Goal: Task Accomplishment & Management: Use online tool/utility

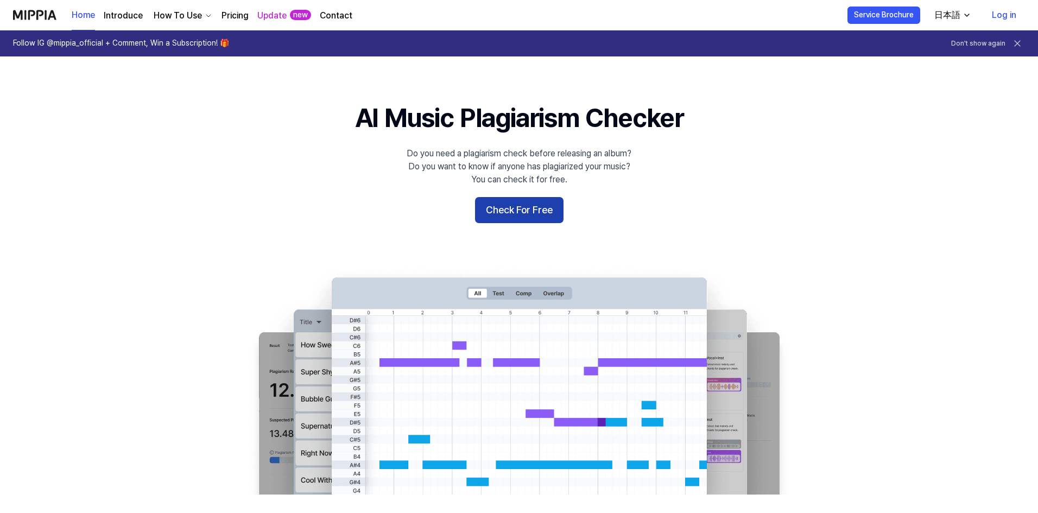
click at [552, 207] on button "Check For Free" at bounding box center [519, 210] width 89 height 26
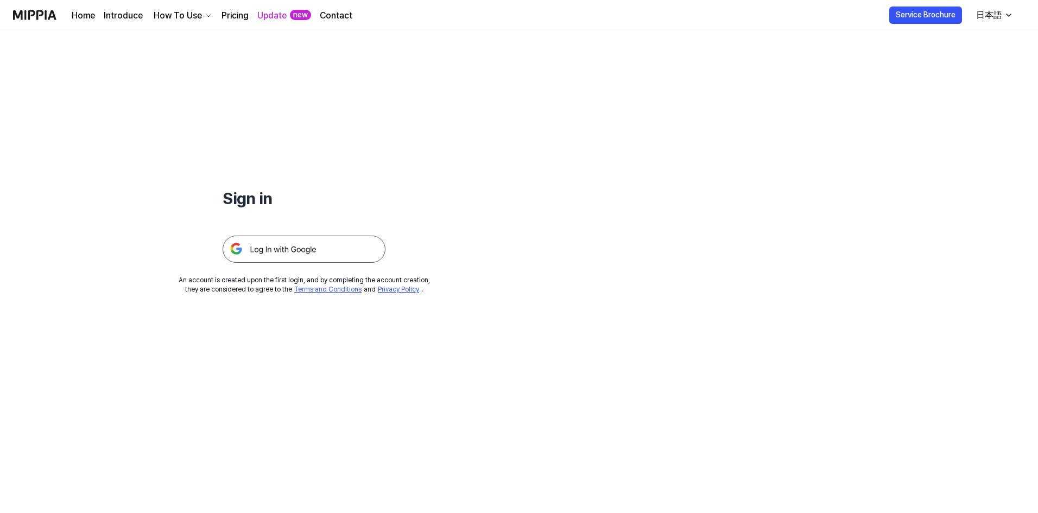
click at [282, 247] on img at bounding box center [304, 249] width 163 height 27
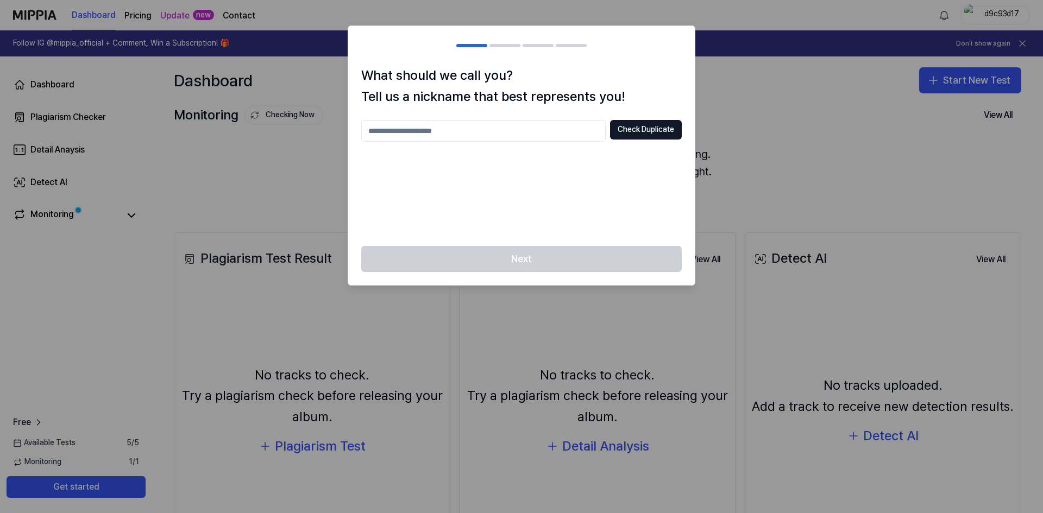
click at [556, 128] on input "text" at bounding box center [483, 131] width 244 height 22
type input "*"
type input "****"
click at [634, 134] on button "Check Duplicate" at bounding box center [646, 130] width 72 height 20
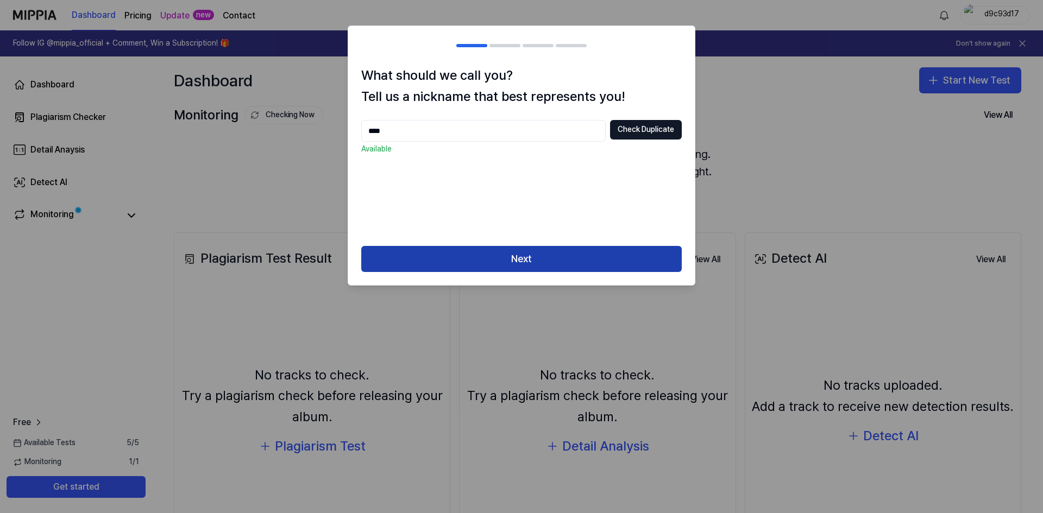
click at [482, 258] on button "Next" at bounding box center [521, 259] width 320 height 26
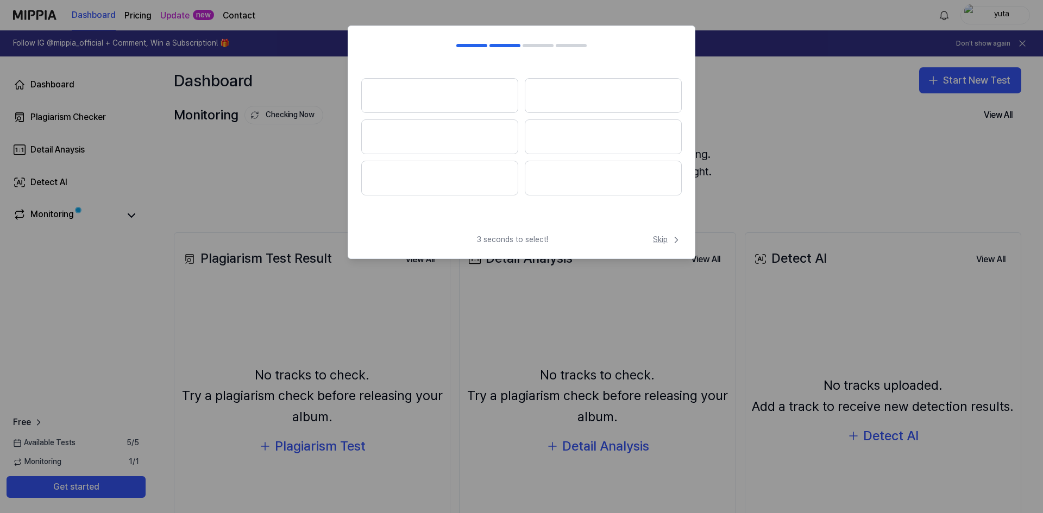
click at [660, 238] on span "Skip" at bounding box center [667, 240] width 29 height 11
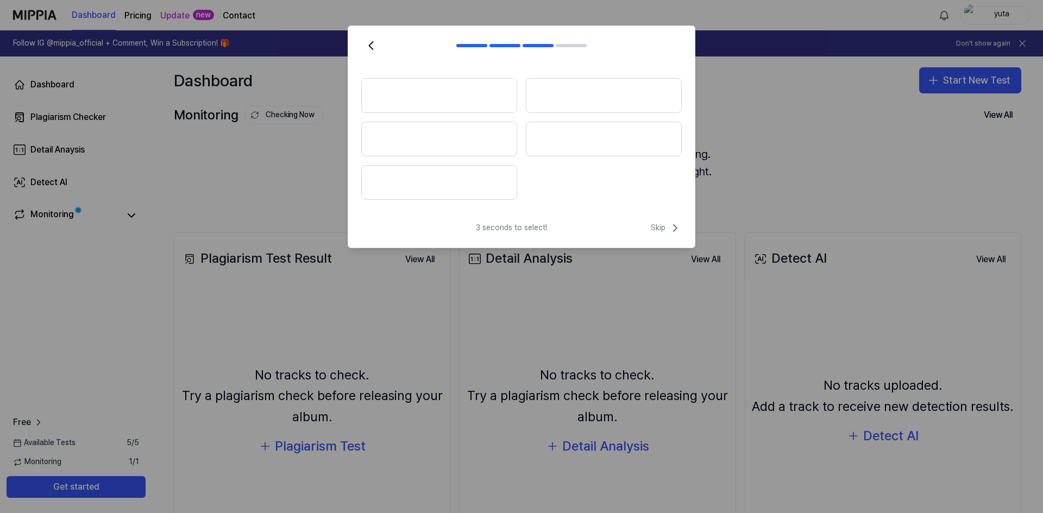
click at [660, 238] on div "3 seconds to select! Skip" at bounding box center [521, 235] width 347 height 26
click at [658, 228] on span "Skip" at bounding box center [666, 228] width 31 height 13
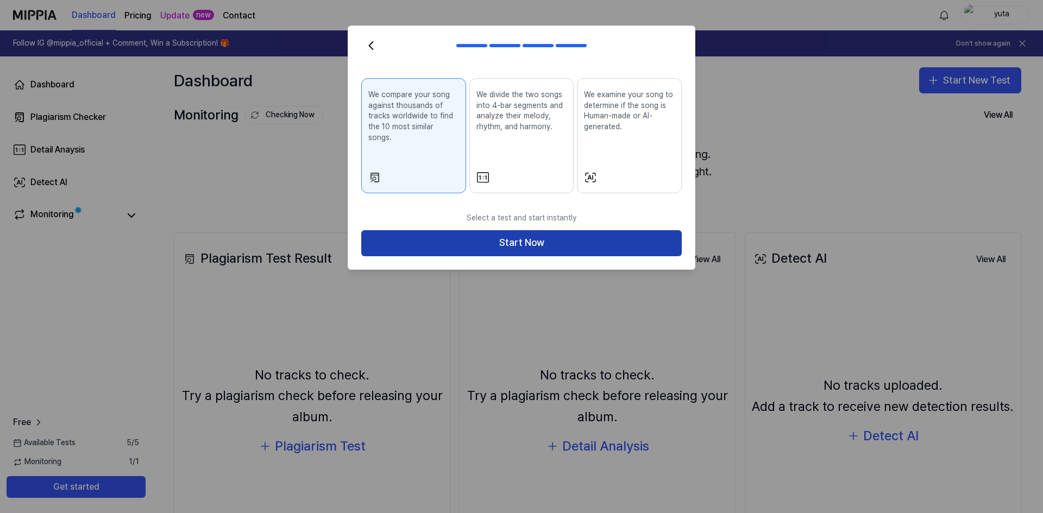
click at [510, 230] on button "Start Now" at bounding box center [521, 243] width 320 height 26
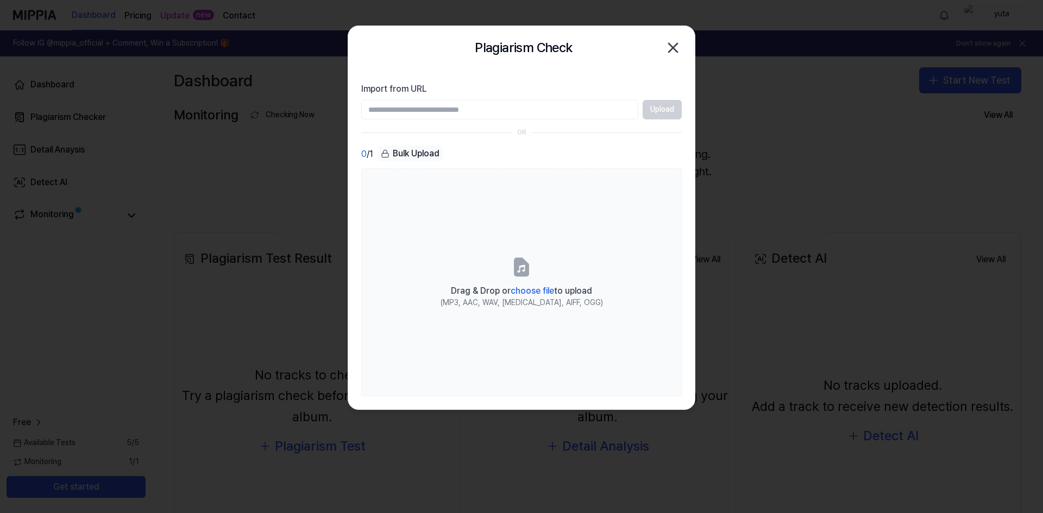
click at [672, 49] on icon "button" at bounding box center [673, 47] width 9 height 9
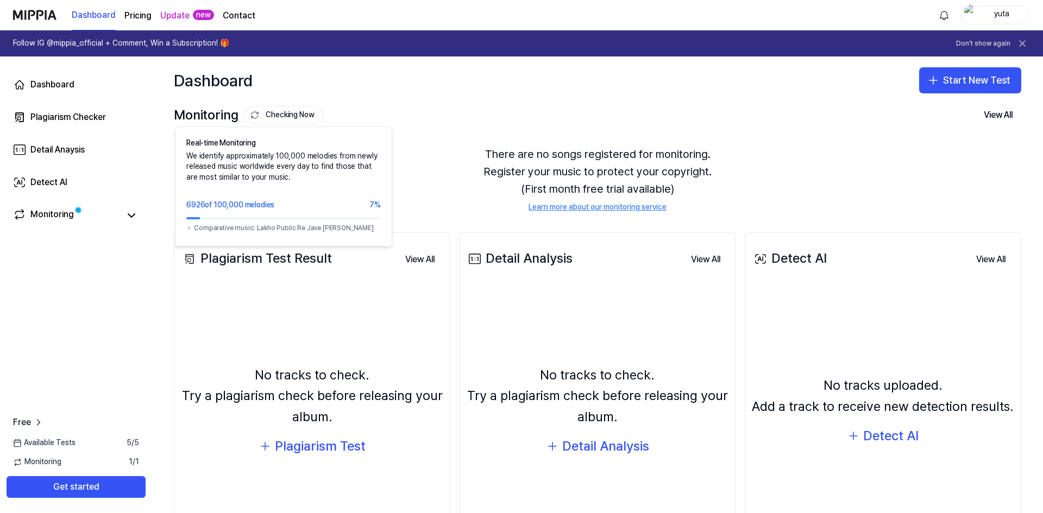
click at [282, 113] on button "Checking Now" at bounding box center [283, 115] width 79 height 18
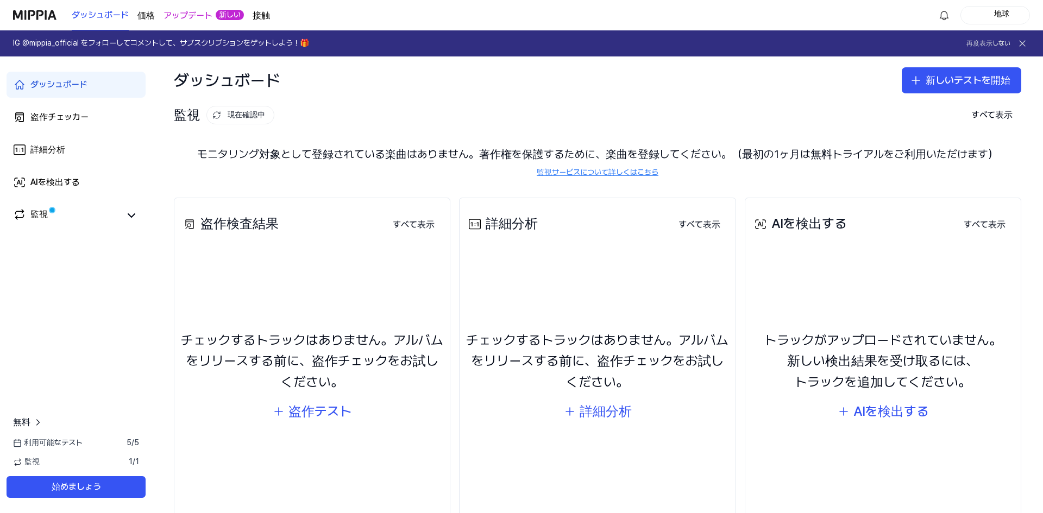
click at [608, 92] on div "ダッシュボード 新しいテストを開始" at bounding box center [597, 80] width 891 height 48
click at [42, 209] on div "監視" at bounding box center [38, 215] width 17 height 15
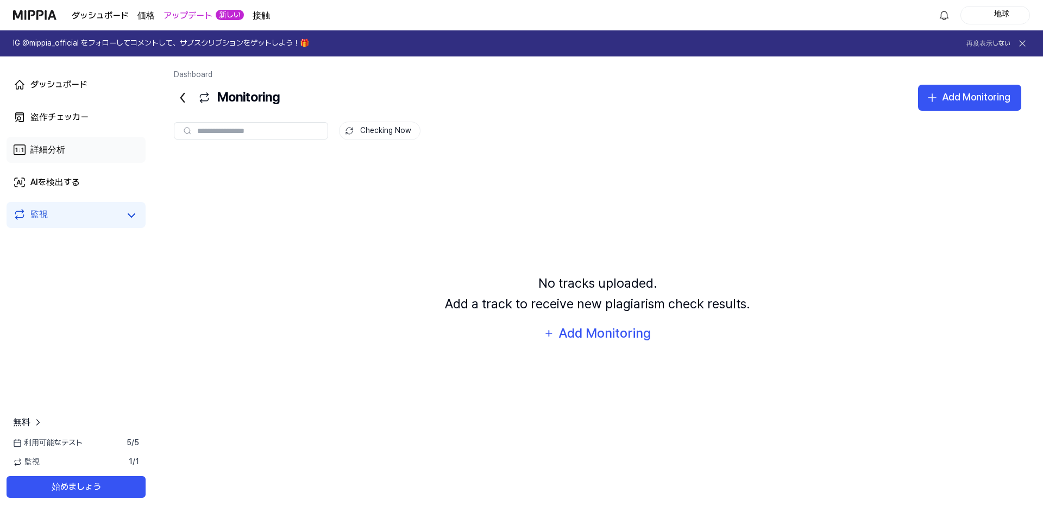
click at [51, 144] on font "詳細分析" at bounding box center [47, 149] width 35 height 10
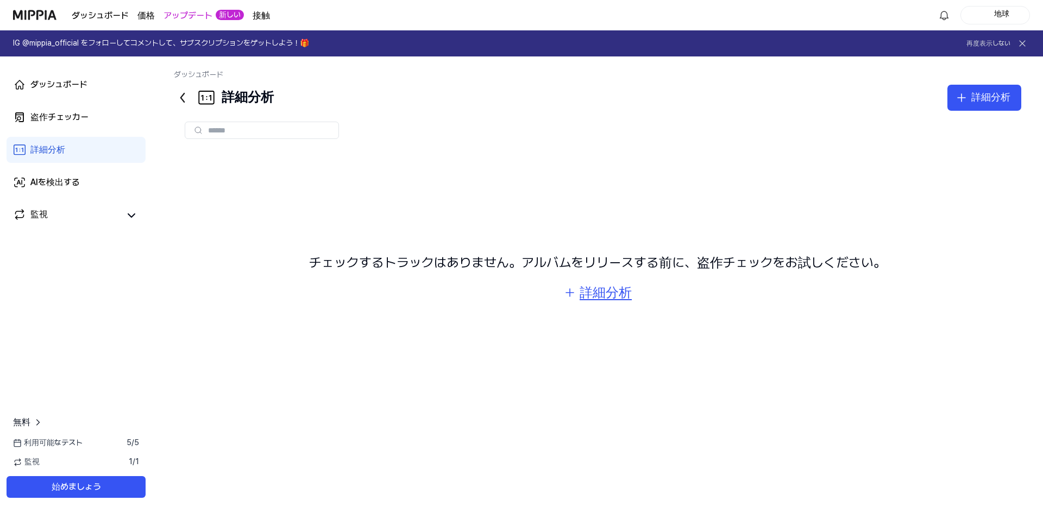
click at [612, 298] on font "詳細分析" at bounding box center [606, 293] width 52 height 16
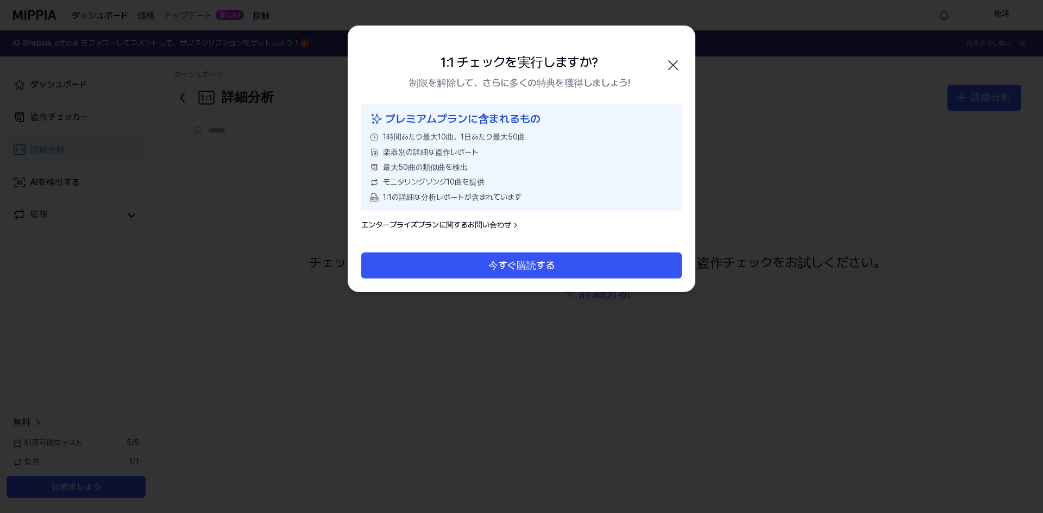
click at [672, 65] on icon "button" at bounding box center [673, 65] width 9 height 9
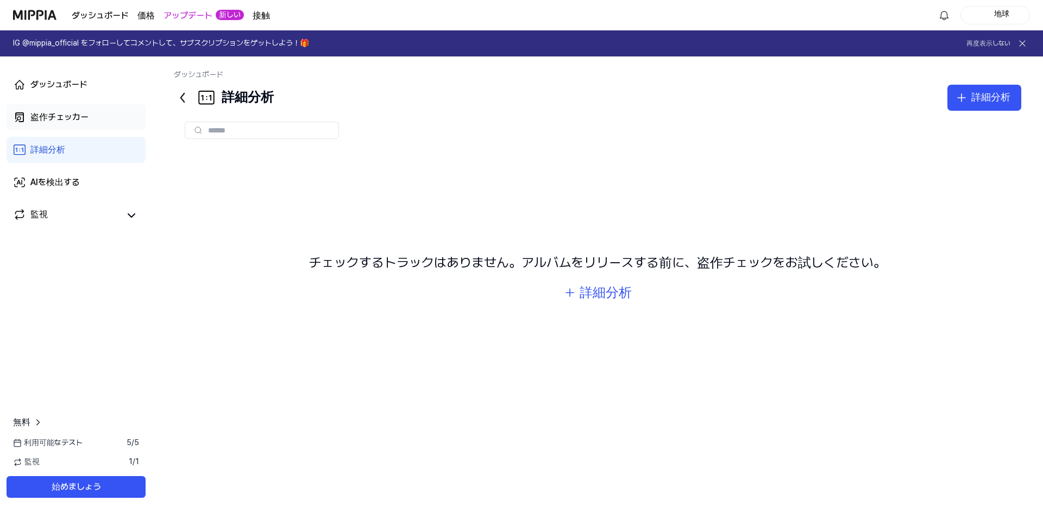
click at [63, 112] on font "盗作チェッカー" at bounding box center [59, 117] width 58 height 10
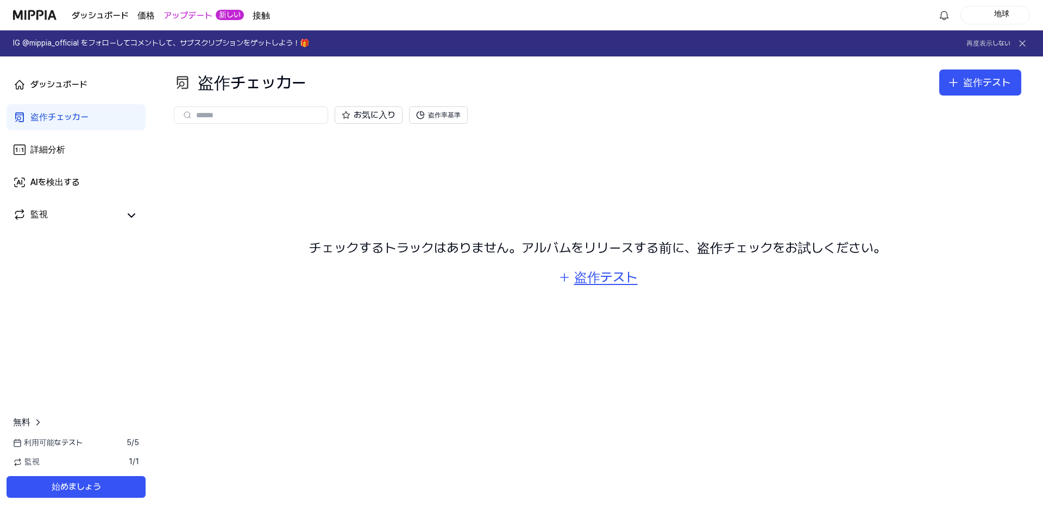
click at [582, 280] on font "盗作テスト" at bounding box center [606, 277] width 64 height 16
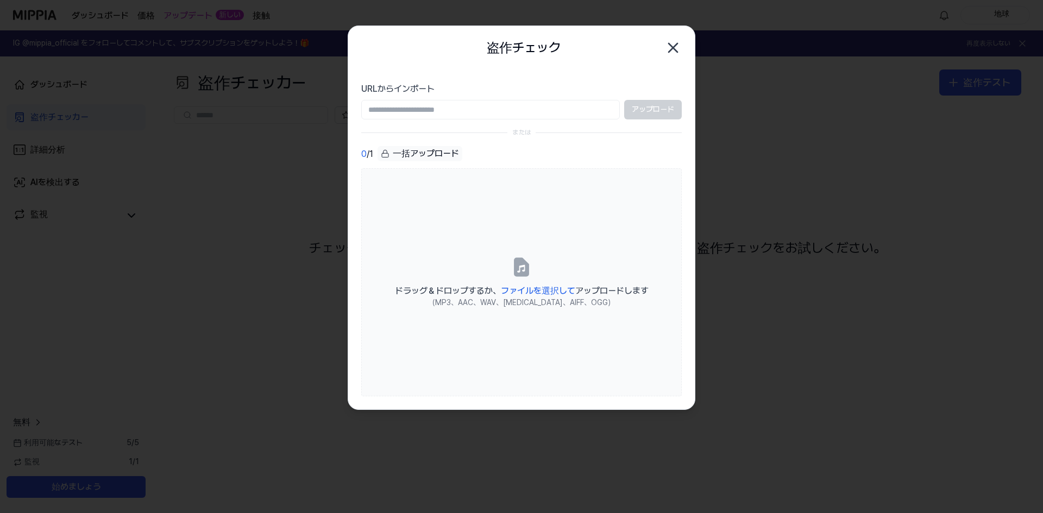
click at [540, 113] on input "URLからインポート" at bounding box center [490, 110] width 259 height 20
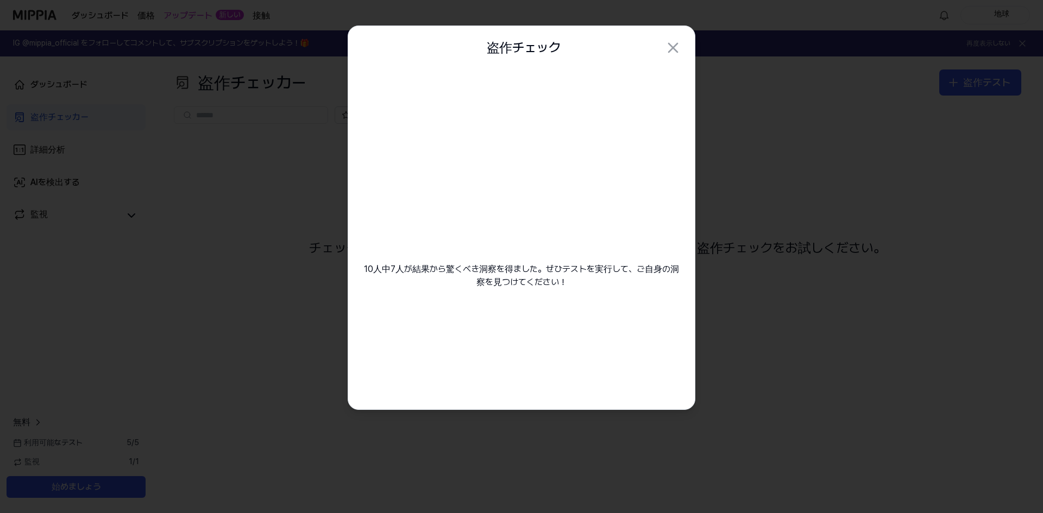
click at [571, 276] on font "10人中7人が結果から驚くべき洞察を得ました。ぜひテストを実行して、ご自身の洞察を見つけてください！" at bounding box center [521, 276] width 320 height 26
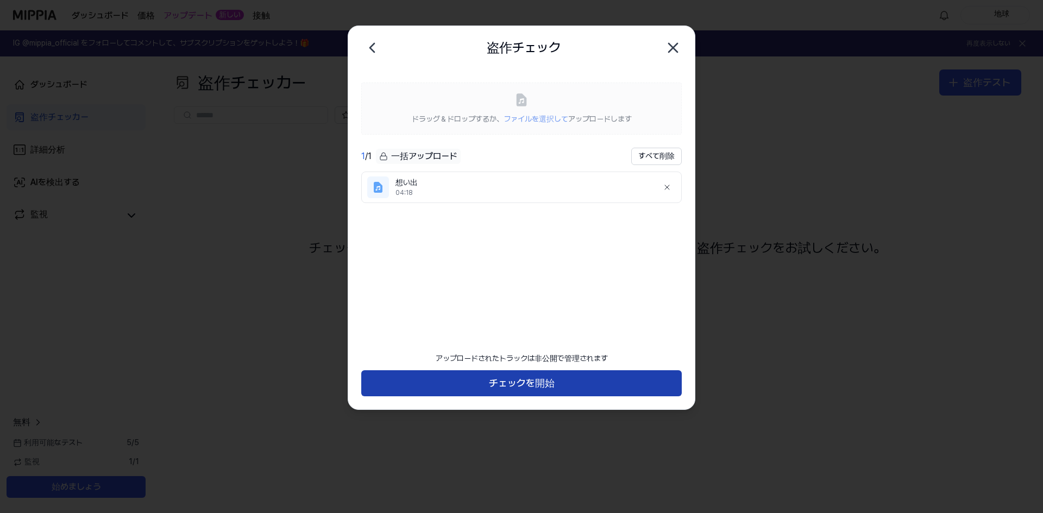
click at [505, 386] on font "チェックを開始" at bounding box center [522, 382] width 66 height 11
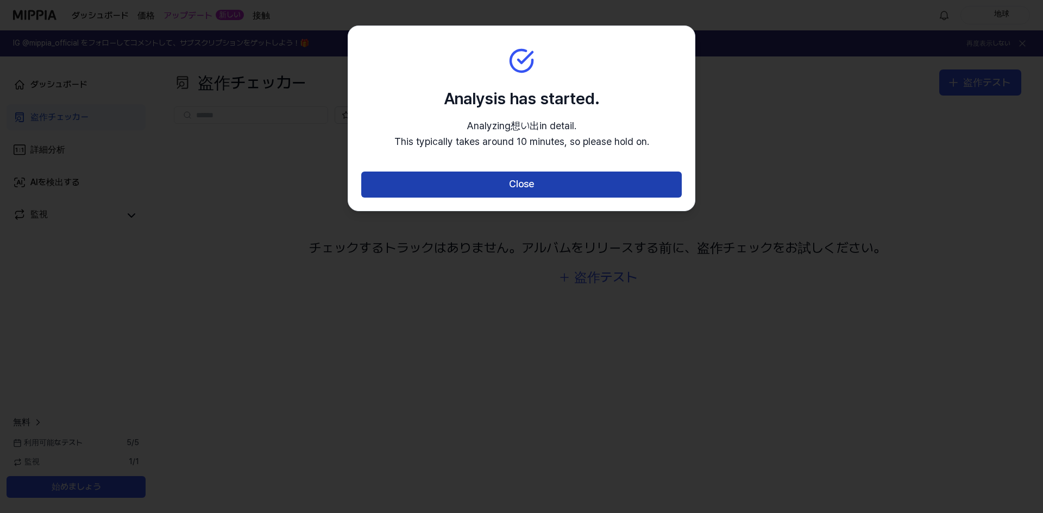
click at [519, 187] on button "Close" at bounding box center [521, 185] width 320 height 26
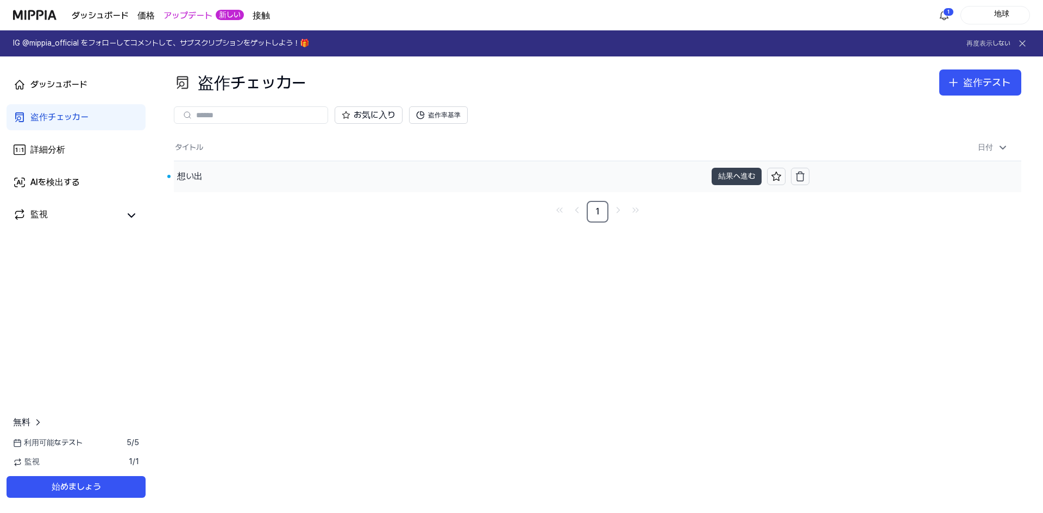
click at [738, 179] on font "結果へ進む" at bounding box center [736, 176] width 37 height 9
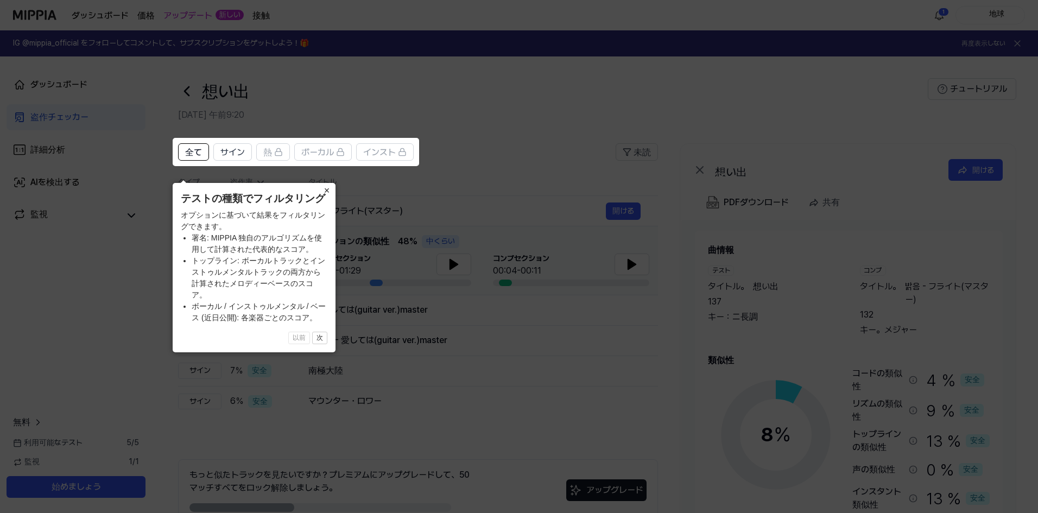
click at [324, 196] on font "×" at bounding box center [327, 190] width 6 height 11
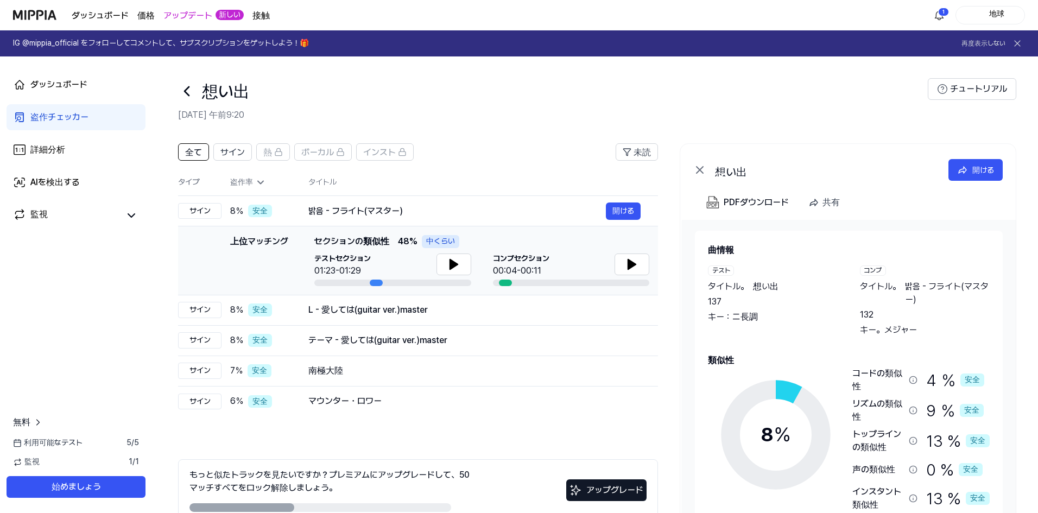
scroll to position [54, 0]
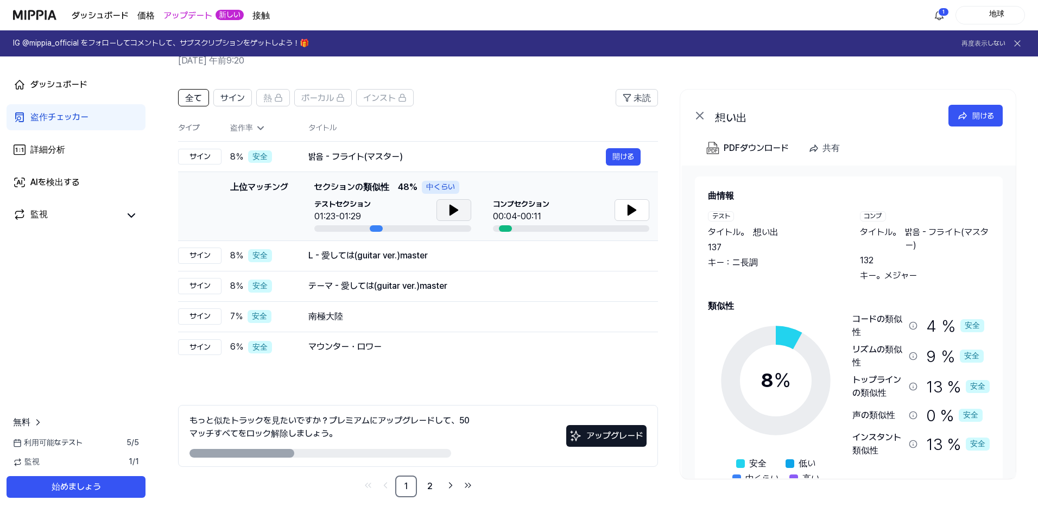
click at [458, 207] on icon at bounding box center [454, 210] width 13 height 13
click at [627, 212] on icon at bounding box center [632, 210] width 13 height 13
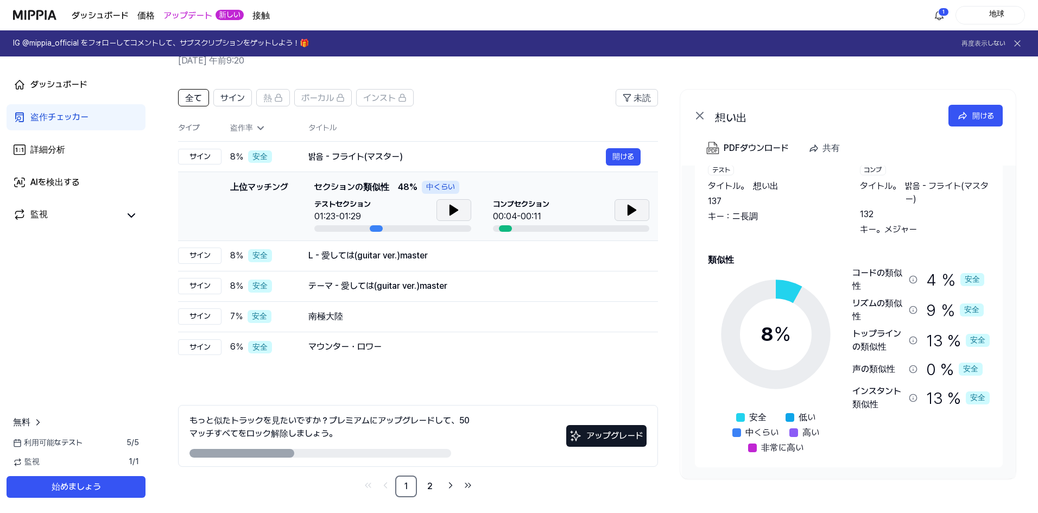
click at [440, 213] on button at bounding box center [454, 210] width 35 height 22
click at [1013, 42] on icon at bounding box center [1017, 43] width 11 height 11
